Goal: Information Seeking & Learning: Learn about a topic

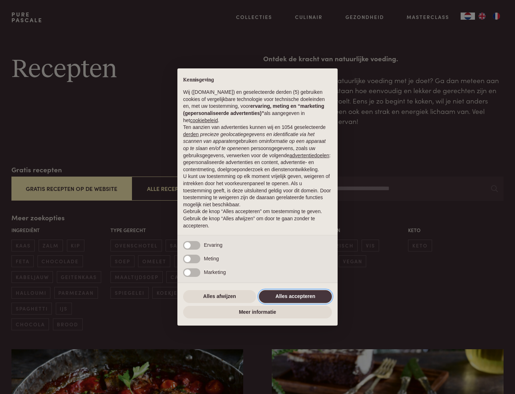
click at [296, 296] on button "Alles accepteren" at bounding box center [295, 296] width 73 height 13
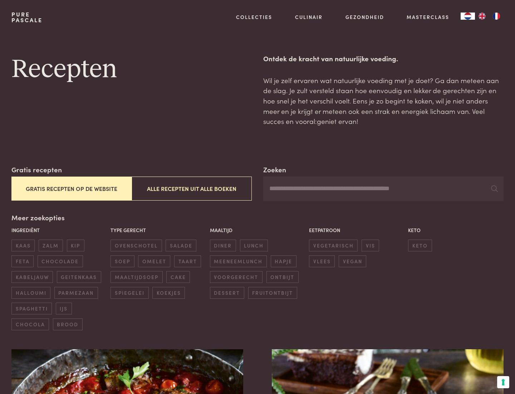
click at [71, 188] on button "Gratis recepten op de website" at bounding box center [71, 188] width 120 height 24
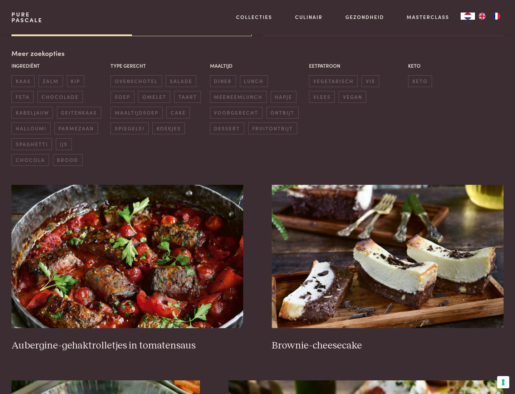
scroll to position [20, 0]
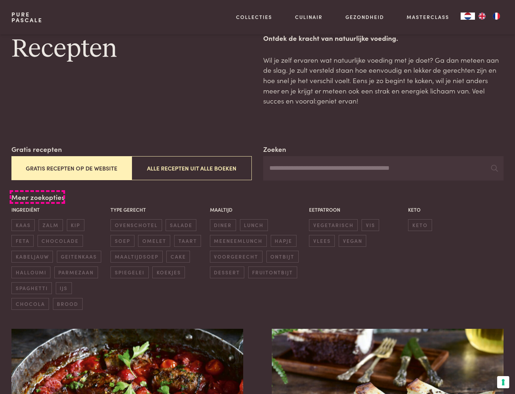
click at [37, 197] on div "Meer zoekopties Ingrediënt kaas zalm kip feta chocolade kabeljauw geitenkaas ha…" at bounding box center [257, 251] width 492 height 118
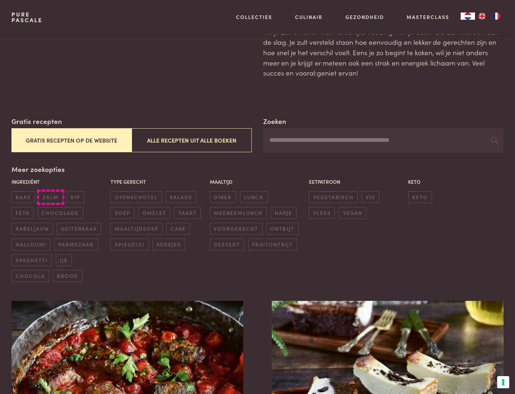
click at [50, 197] on span "zalm" at bounding box center [51, 197] width 24 height 12
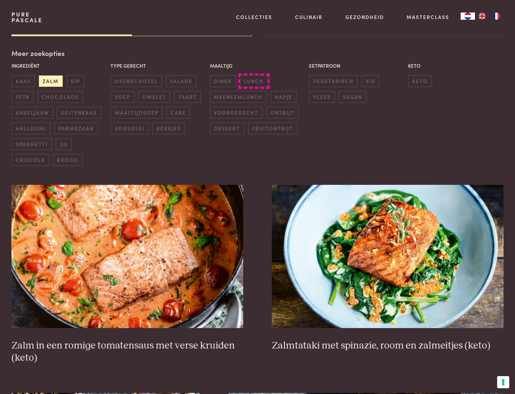
click at [254, 81] on span "lunch" at bounding box center [254, 81] width 28 height 12
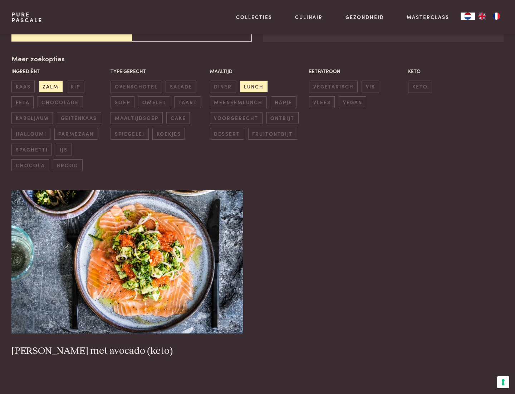
scroll to position [157, 0]
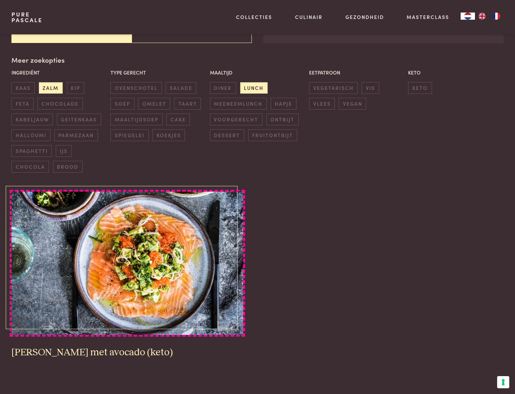
click at [127, 263] on img at bounding box center [127, 262] width 232 height 143
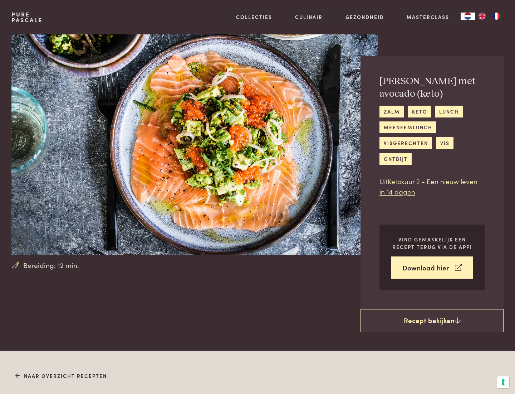
scroll to position [410, 0]
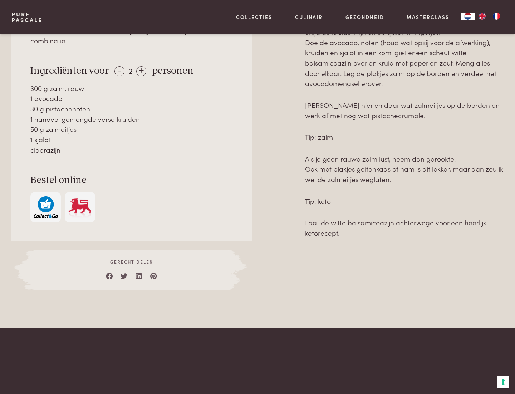
click at [45, 196] on img "button" at bounding box center [46, 207] width 24 height 22
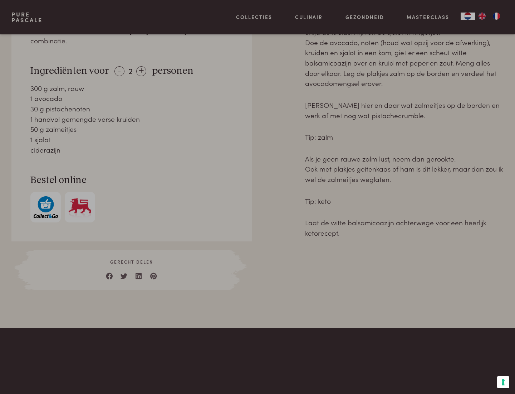
scroll to position [291, 0]
